Goal: Use online tool/utility: Use online tool/utility

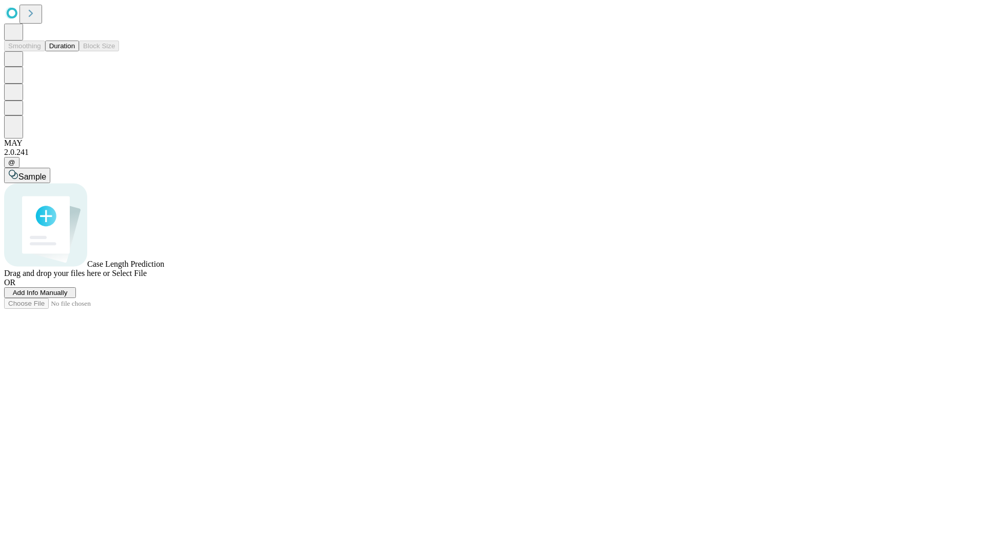
click at [75, 51] on button "Duration" at bounding box center [62, 46] width 34 height 11
click at [68, 296] on span "Add Info Manually" at bounding box center [40, 293] width 55 height 8
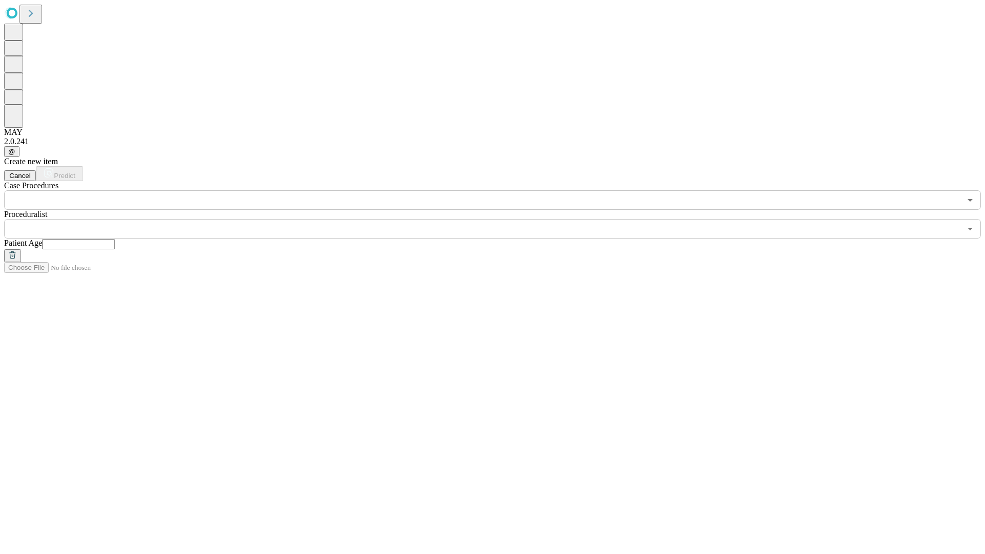
click at [115, 239] on input "text" at bounding box center [78, 244] width 73 height 10
type input "**"
click at [499, 219] on input "text" at bounding box center [482, 228] width 956 height 19
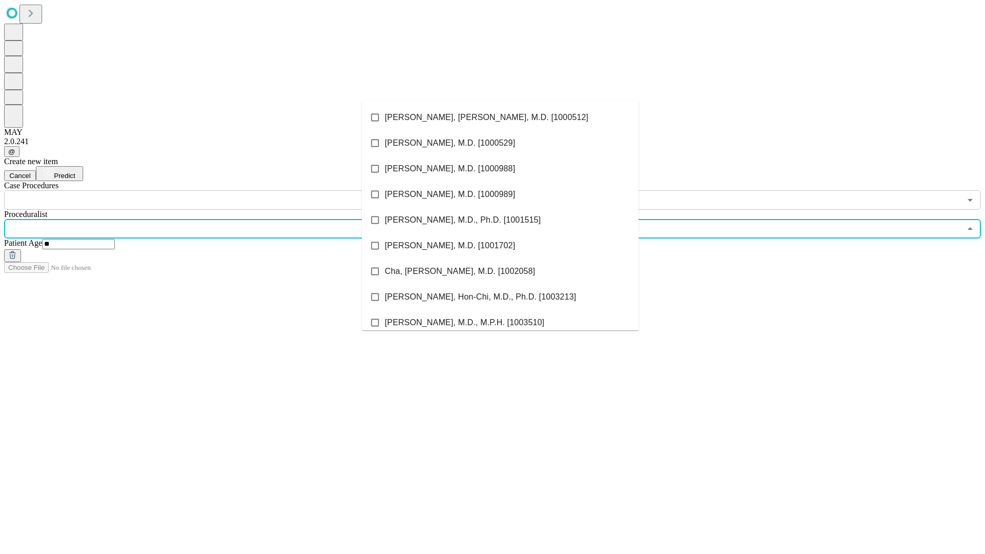
click at [500, 117] on li "[PERSON_NAME], [PERSON_NAME], M.D. [1000512]" at bounding box center [500, 118] width 277 height 26
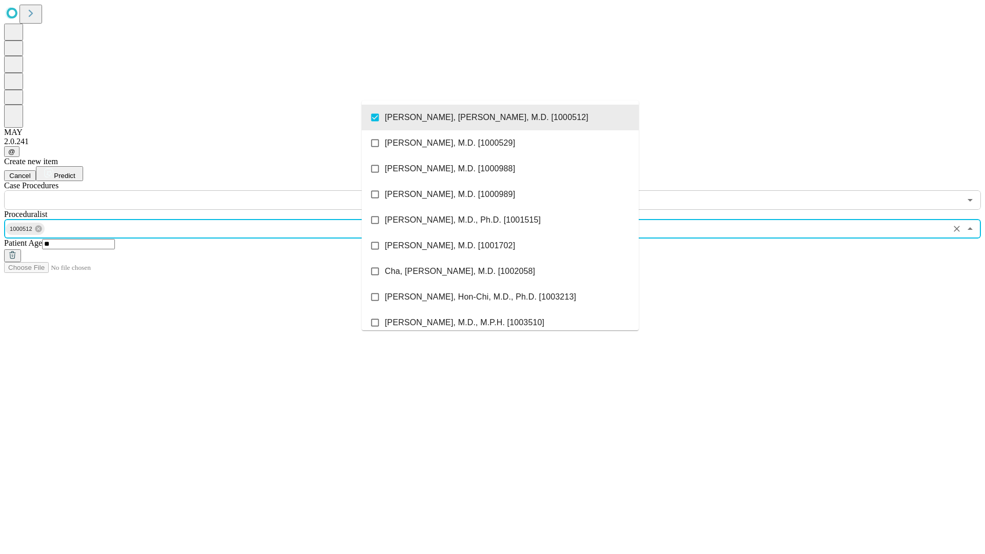
click at [215, 190] on input "text" at bounding box center [482, 199] width 956 height 19
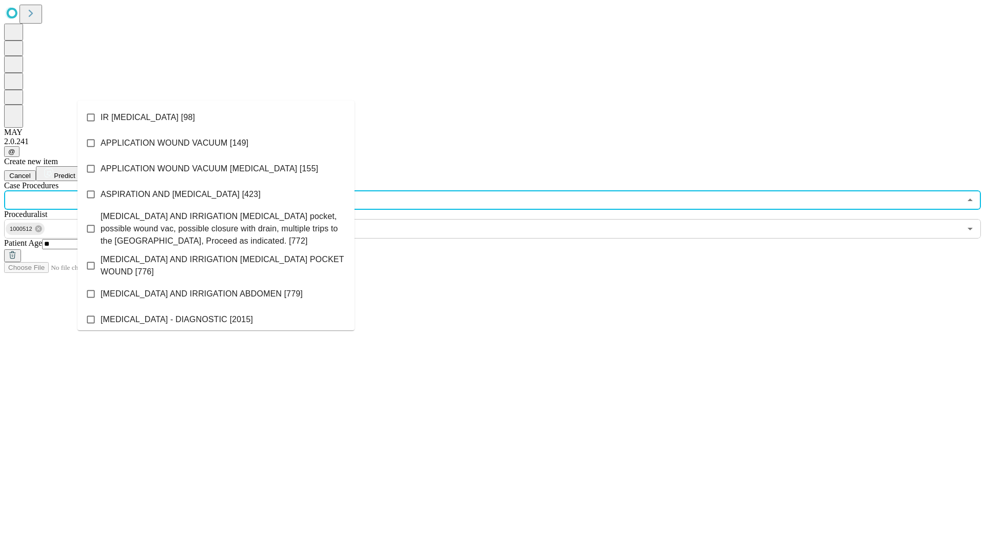
click at [216, 117] on li "IR [MEDICAL_DATA] [98]" at bounding box center [215, 118] width 277 height 26
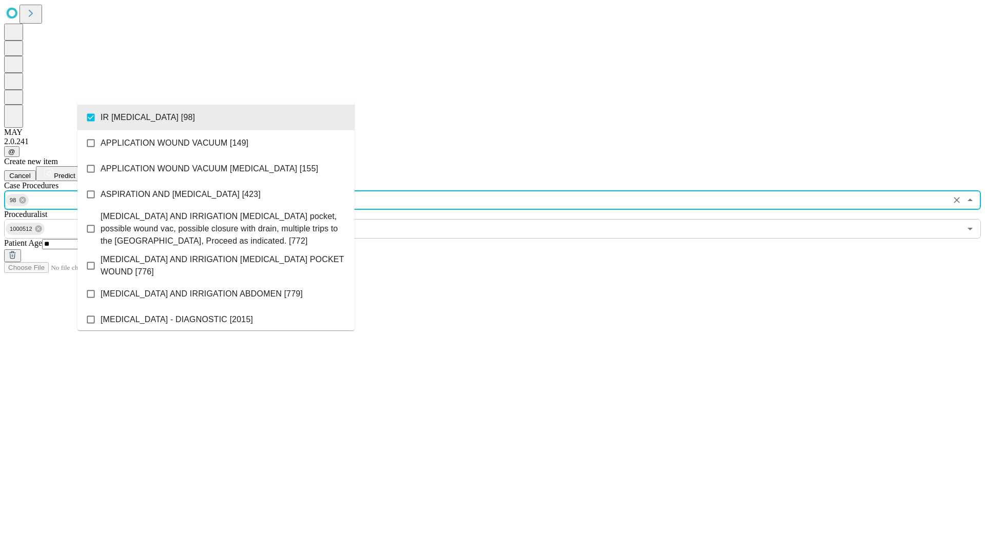
click at [75, 172] on span "Predict" at bounding box center [64, 176] width 21 height 8
